Goal: Complete application form

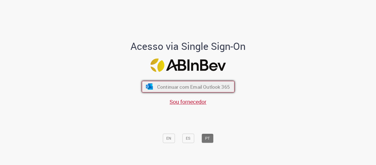
click at [207, 86] on span "Continuar com Email Outlook 365" at bounding box center [193, 86] width 73 height 6
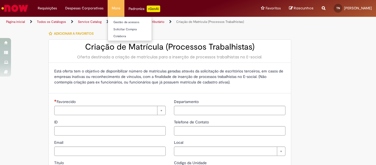
type input "**********"
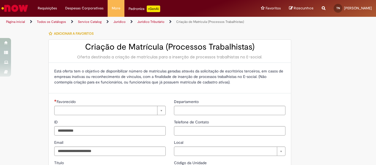
type input "**********"
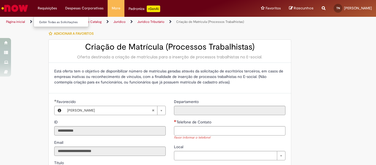
click at [51, 9] on li "Requisições Exibir Todas as Solicitações" at bounding box center [48, 8] width 28 height 17
click at [53, 21] on link "Exibir Todas as Solicitações" at bounding box center [64, 22] width 61 height 6
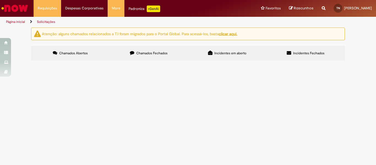
click at [152, 53] on span "Chamados Fechados" at bounding box center [151, 53] width 31 height 4
click at [224, 57] on label "Incidentes em aberto" at bounding box center [227, 53] width 78 height 15
click at [302, 53] on span "Incidentes Fechados" at bounding box center [308, 53] width 31 height 4
click at [227, 50] on label "Incidentes em aberto" at bounding box center [227, 53] width 78 height 15
drag, startPoint x: 130, startPoint y: 52, endPoint x: 106, endPoint y: 52, distance: 24.2
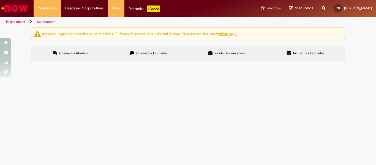
click at [130, 52] on label "Chamados Fechados" at bounding box center [148, 53] width 78 height 15
click at [65, 51] on span "Chamados Abertos" at bounding box center [73, 53] width 29 height 4
click at [226, 34] on u "clicar aqui." at bounding box center [228, 33] width 18 height 5
drag, startPoint x: 17, startPoint y: 4, endPoint x: 26, endPoint y: 9, distance: 10.5
click at [17, 4] on img "Ir para a Homepage" at bounding box center [15, 8] width 28 height 11
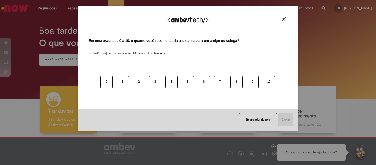
click at [286, 22] on div "Agradecemos seu feedback!" at bounding box center [187, 23] width 207 height 21
click at [284, 18] on img "Close" at bounding box center [283, 19] width 4 height 4
